Goal: Task Accomplishment & Management: Manage account settings

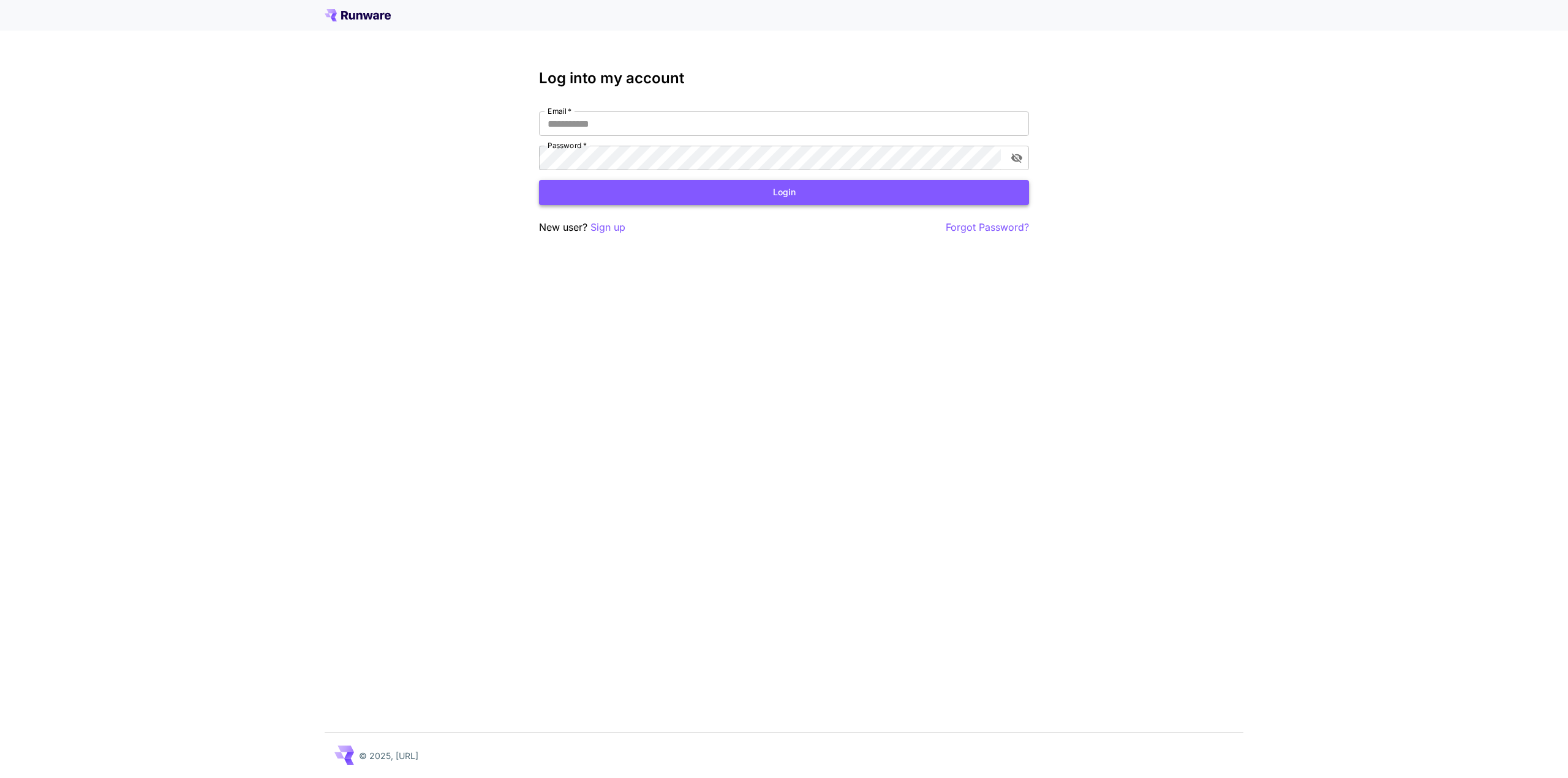
type input "**********"
click at [810, 200] on button "Login" at bounding box center [784, 193] width 490 height 25
